Goal: Information Seeking & Learning: Learn about a topic

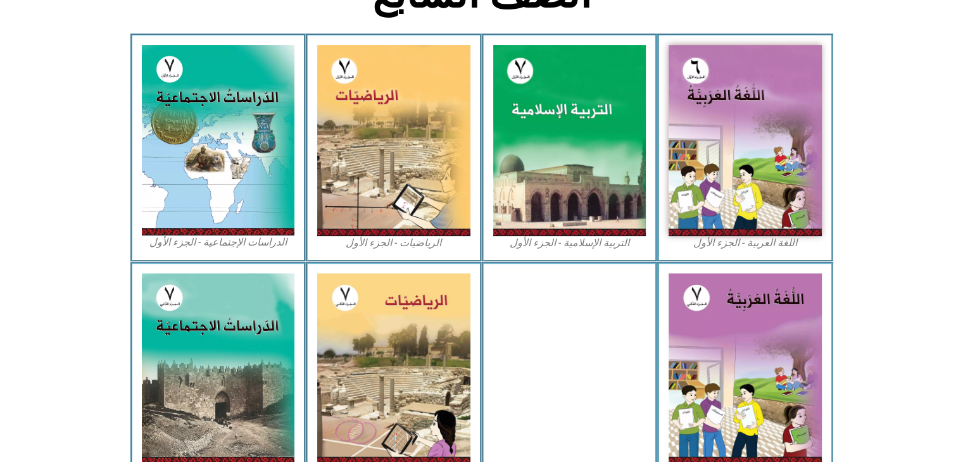
scroll to position [362, 0]
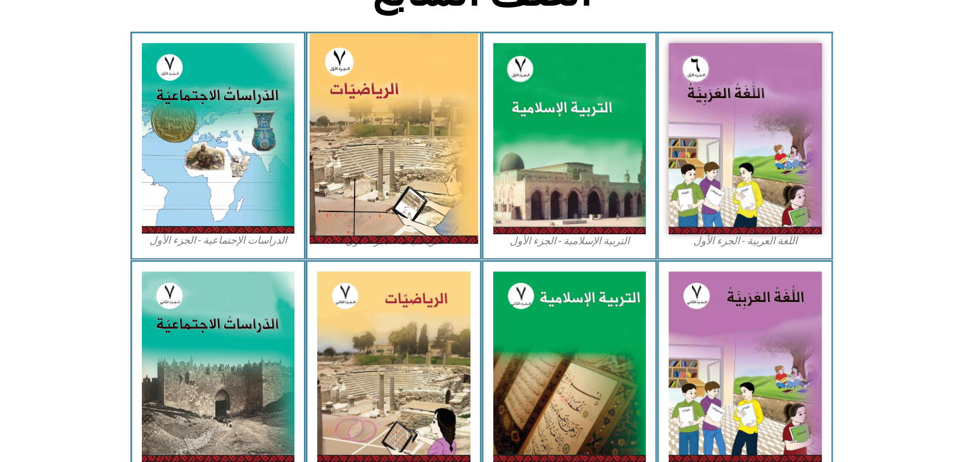
click at [399, 170] on img at bounding box center [394, 139] width 168 height 210
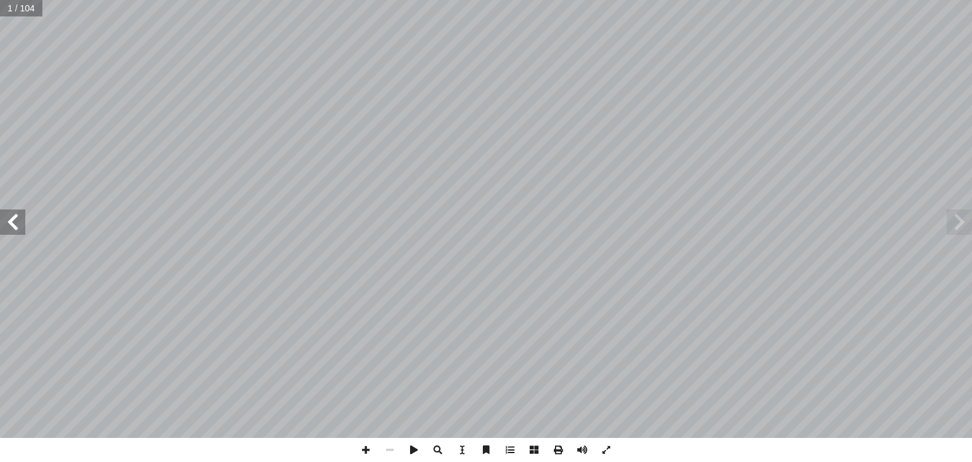
click at [20, 225] on span at bounding box center [12, 222] width 25 height 25
click at [20, 224] on span at bounding box center [12, 222] width 25 height 25
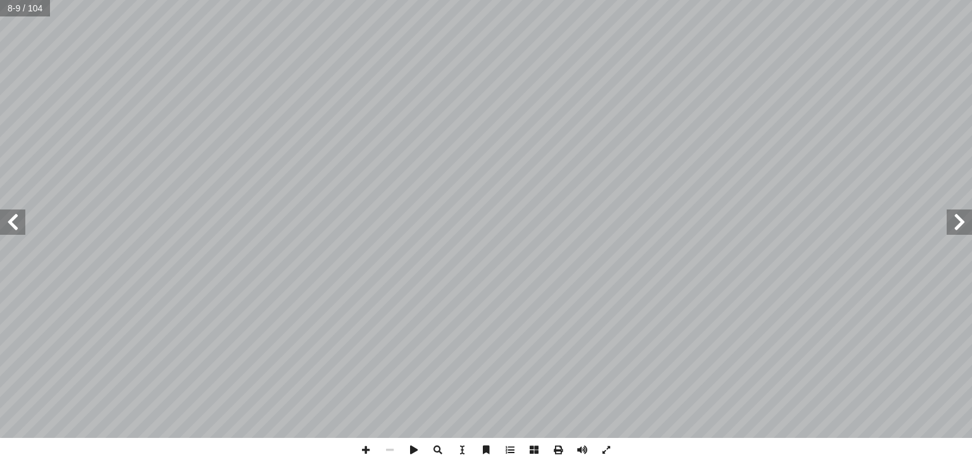
click at [20, 224] on span at bounding box center [12, 222] width 25 height 25
click at [959, 225] on span at bounding box center [959, 222] width 25 height 25
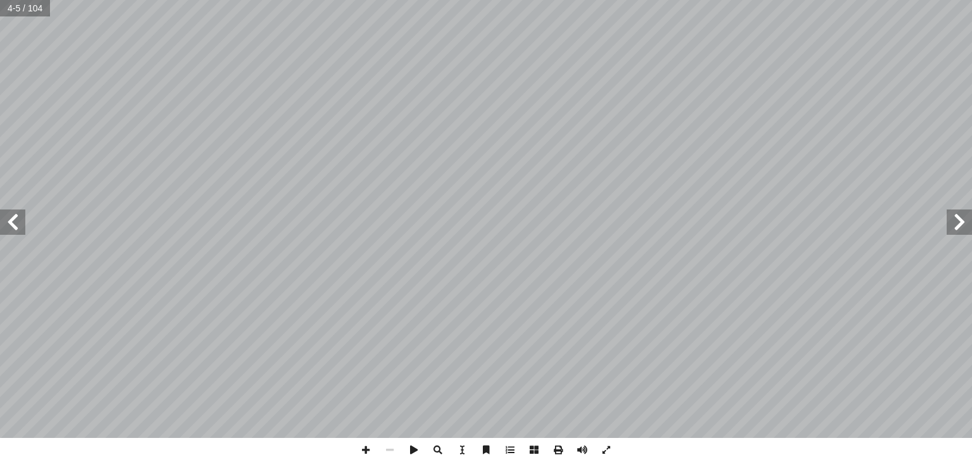
click at [19, 230] on span at bounding box center [12, 222] width 25 height 25
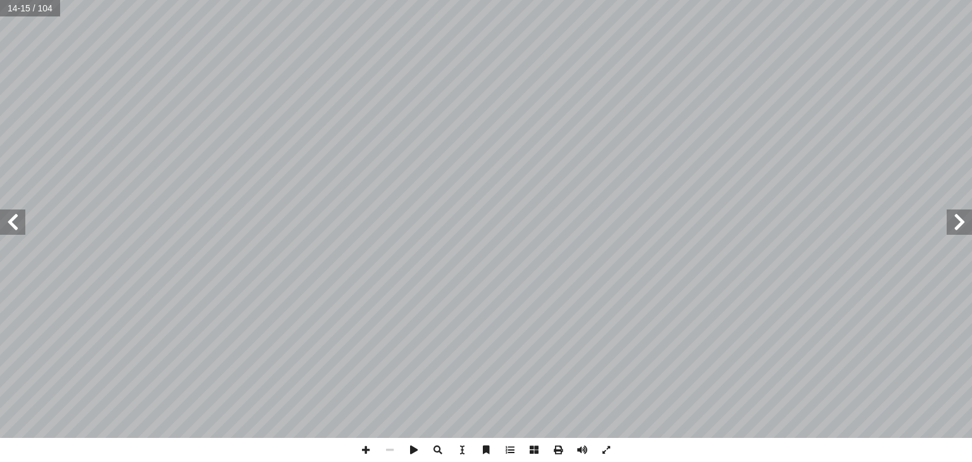
click at [951, 225] on span at bounding box center [959, 222] width 25 height 25
click at [4, 222] on span at bounding box center [12, 222] width 25 height 25
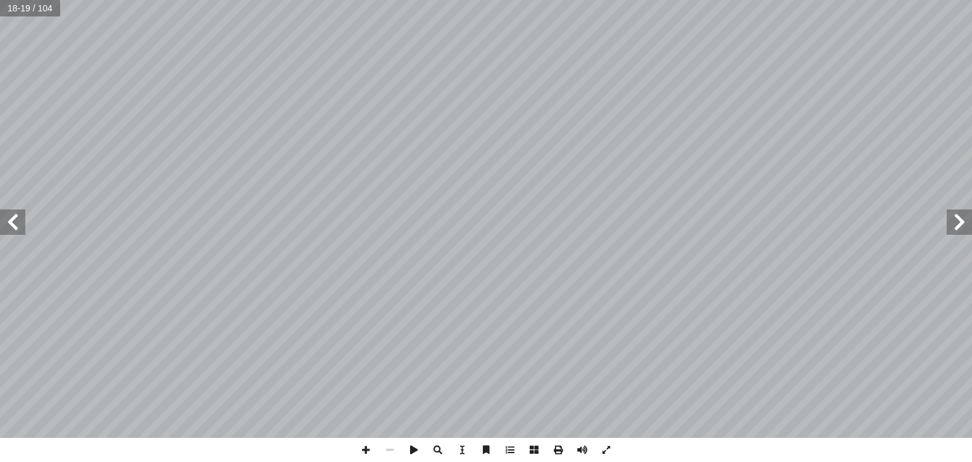
click at [4, 222] on span at bounding box center [12, 222] width 25 height 25
click at [952, 223] on span at bounding box center [959, 222] width 25 height 25
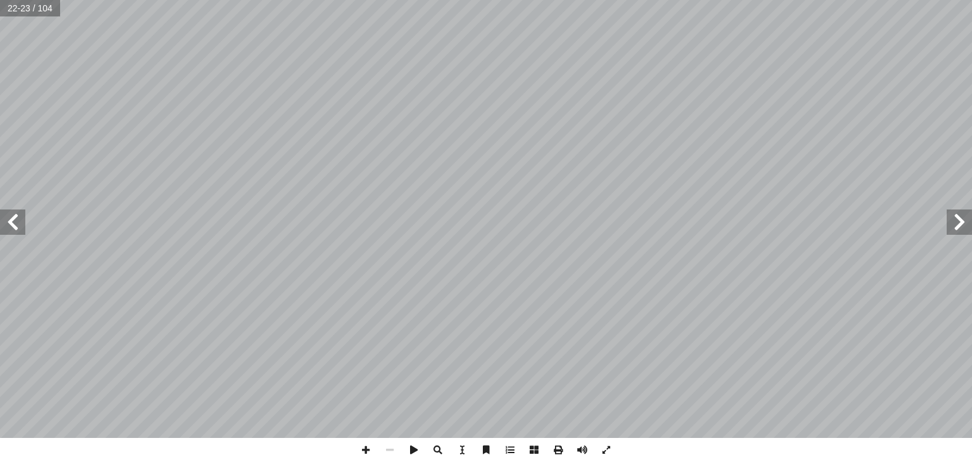
click at [952, 223] on span at bounding box center [959, 222] width 25 height 25
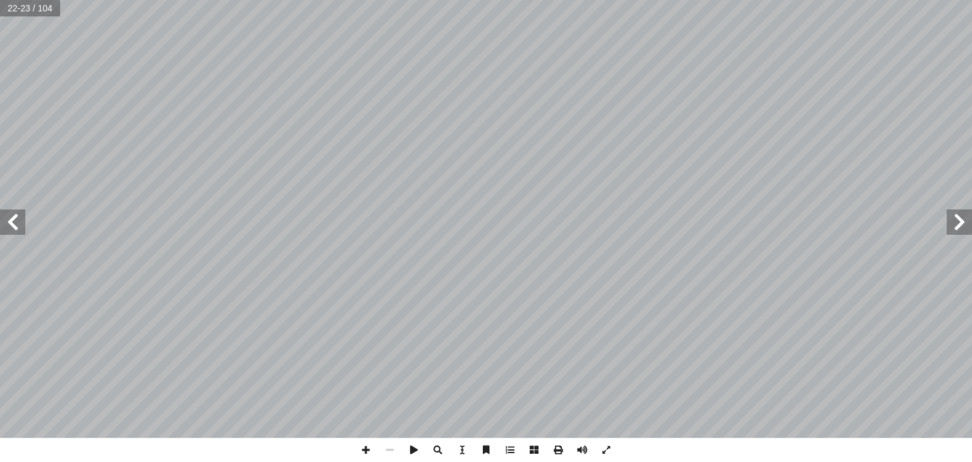
click at [952, 223] on span at bounding box center [959, 222] width 25 height 25
click at [20, 226] on span at bounding box center [12, 222] width 25 height 25
